Goal: Information Seeking & Learning: Learn about a topic

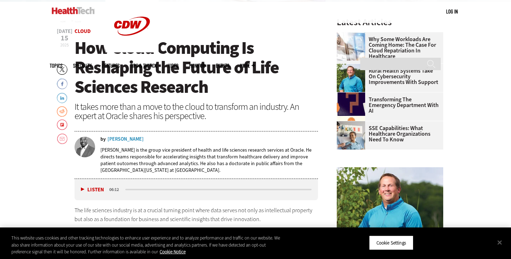
scroll to position [187, 0]
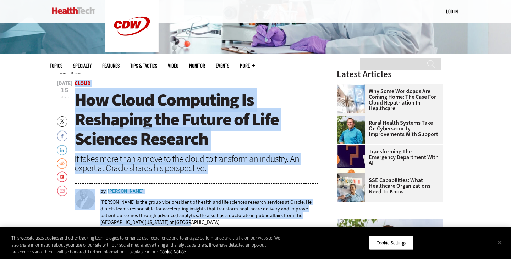
drag, startPoint x: 56, startPoint y: 82, endPoint x: 159, endPoint y: 222, distance: 173.8
copy header "Cloud How Cloud Computing Is Reshaping the Future of Life Sciences Research It …"
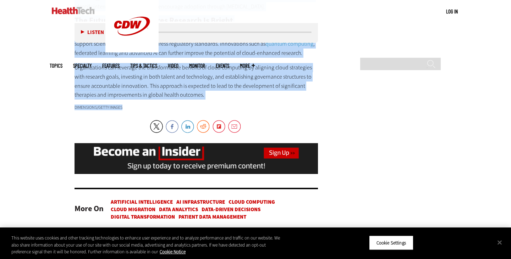
scroll to position [1177, 0]
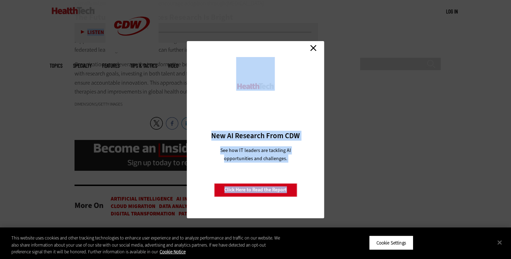
drag, startPoint x: 76, startPoint y: 61, endPoint x: 317, endPoint y: 46, distance: 241.4
click at [311, 49] on link "Close" at bounding box center [313, 48] width 11 height 11
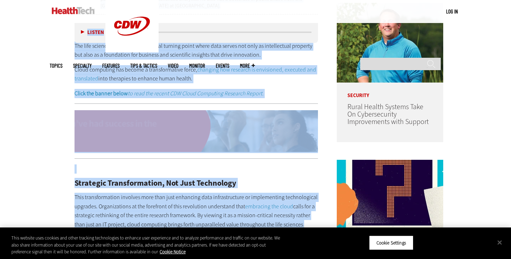
scroll to position [397, 0]
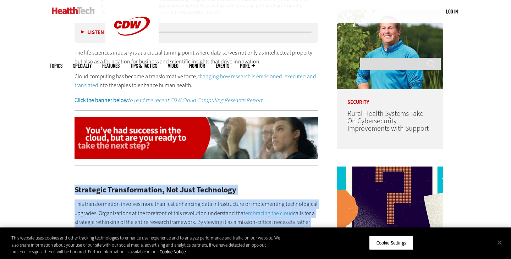
drag, startPoint x: 209, startPoint y: 150, endPoint x: 67, endPoint y: 186, distance: 146.3
copy div "Strategic Transformation, Not Just Technology This transformation involves more…"
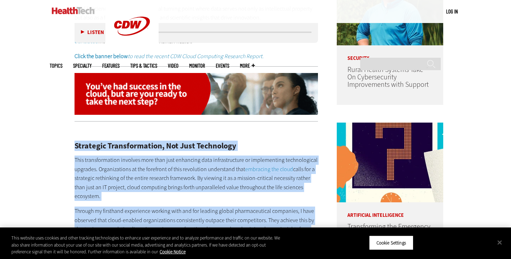
scroll to position [445, 0]
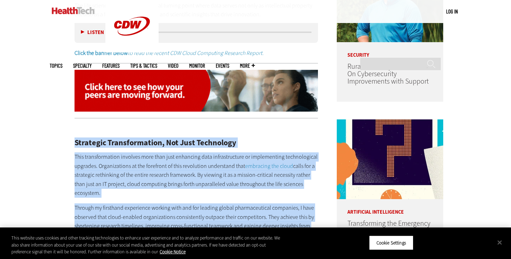
click at [283, 162] on link "embracing the cloud" at bounding box center [269, 165] width 48 height 7
click at [208, 160] on p "This transformation involves more than just enhancing data infrastructure or im…" at bounding box center [196, 175] width 243 height 45
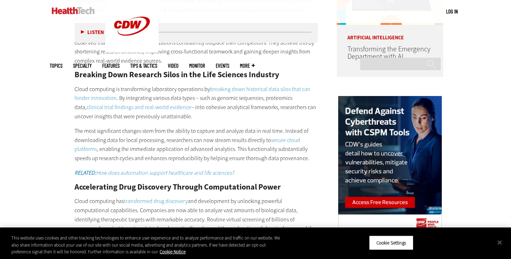
scroll to position [631, 0]
